Goal: Obtain resource: Download file/media

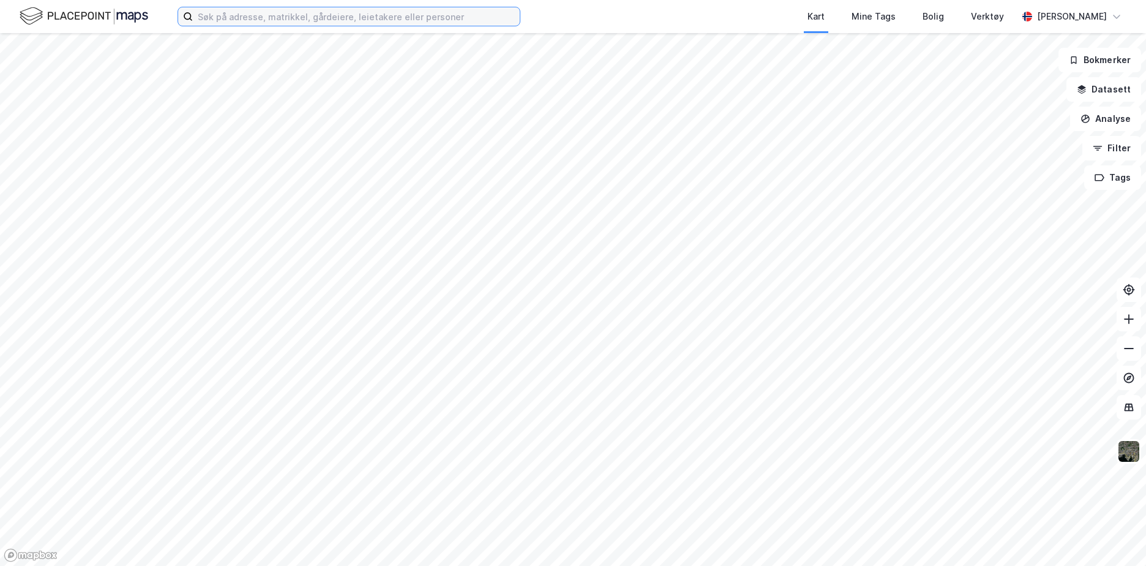
click at [264, 17] on input at bounding box center [356, 16] width 327 height 18
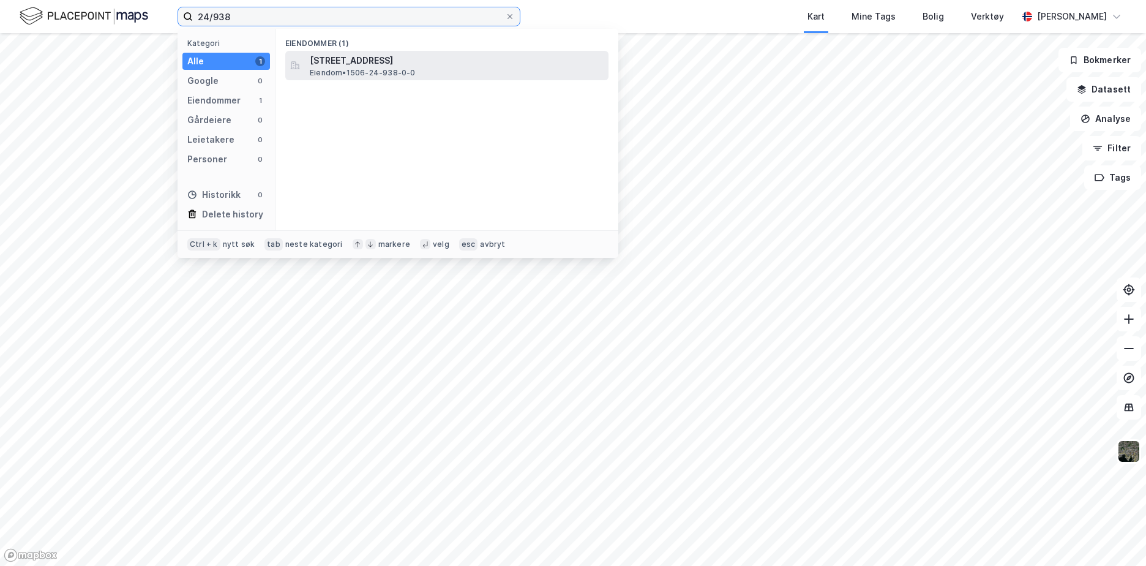
type input "24/938"
click at [359, 66] on span "[STREET_ADDRESS]" at bounding box center [457, 60] width 294 height 15
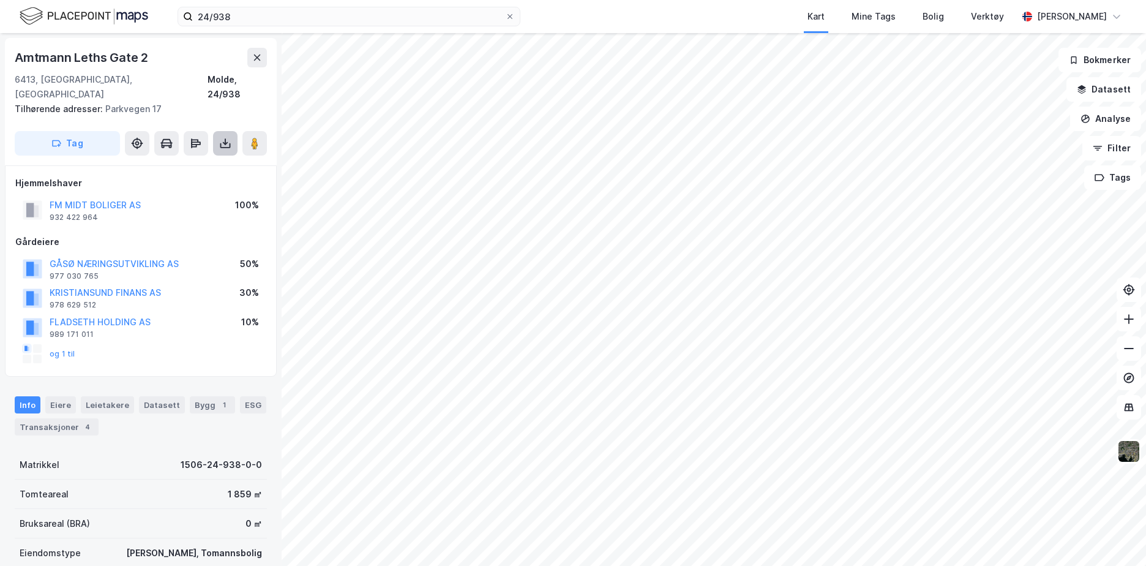
click at [229, 137] on icon at bounding box center [225, 143] width 12 height 12
click at [189, 163] on div "Last ned grunnbok" at bounding box center [164, 168] width 71 height 10
